Goal: Find contact information: Find contact information

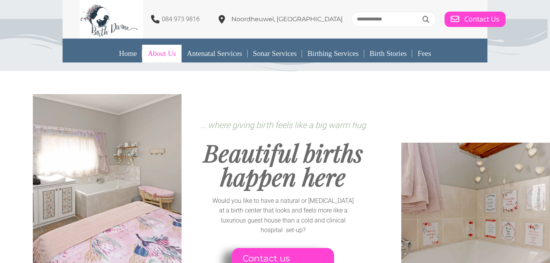
click at [168, 54] on link "About Us" at bounding box center [161, 54] width 39 height 18
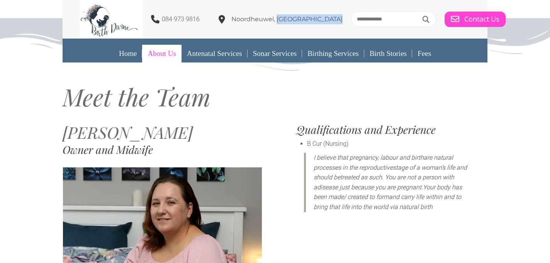
drag, startPoint x: 321, startPoint y: 19, endPoint x: 281, endPoint y: 20, distance: 39.4
click at [281, 20] on div "084 973 9816 [GEOGRAPHIC_DATA], [GEOGRAPHIC_DATA]" at bounding box center [216, 19] width 272 height 39
click at [225, 18] on icon at bounding box center [222, 19] width 7 height 8
drag, startPoint x: 321, startPoint y: 20, endPoint x: 236, endPoint y: 22, distance: 84.6
click at [236, 21] on div "084 973 9816 [GEOGRAPHIC_DATA], [GEOGRAPHIC_DATA]" at bounding box center [216, 19] width 272 height 39
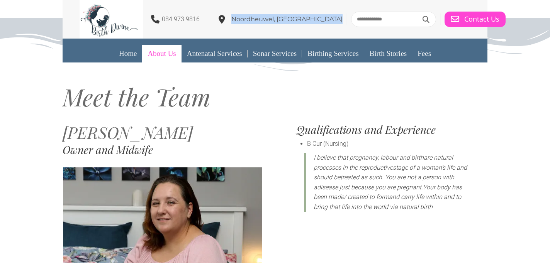
copy div "Noordheuwel, [GEOGRAPHIC_DATA]"
